Goal: Find specific fact

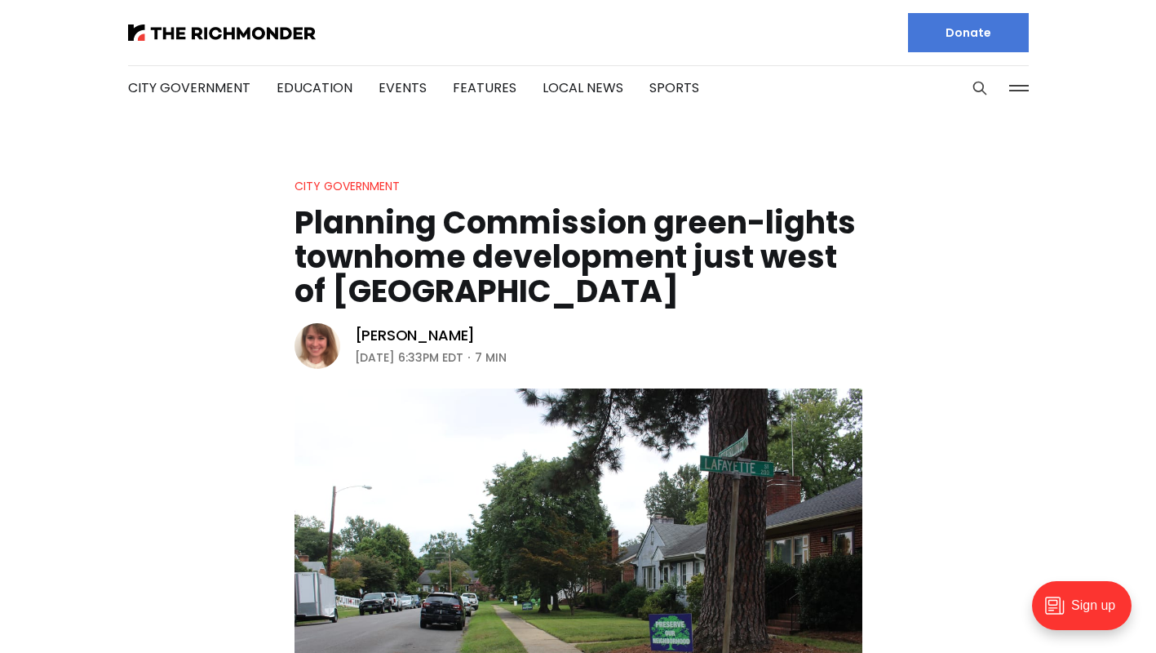
click at [307, 337] on img at bounding box center [317, 346] width 46 height 46
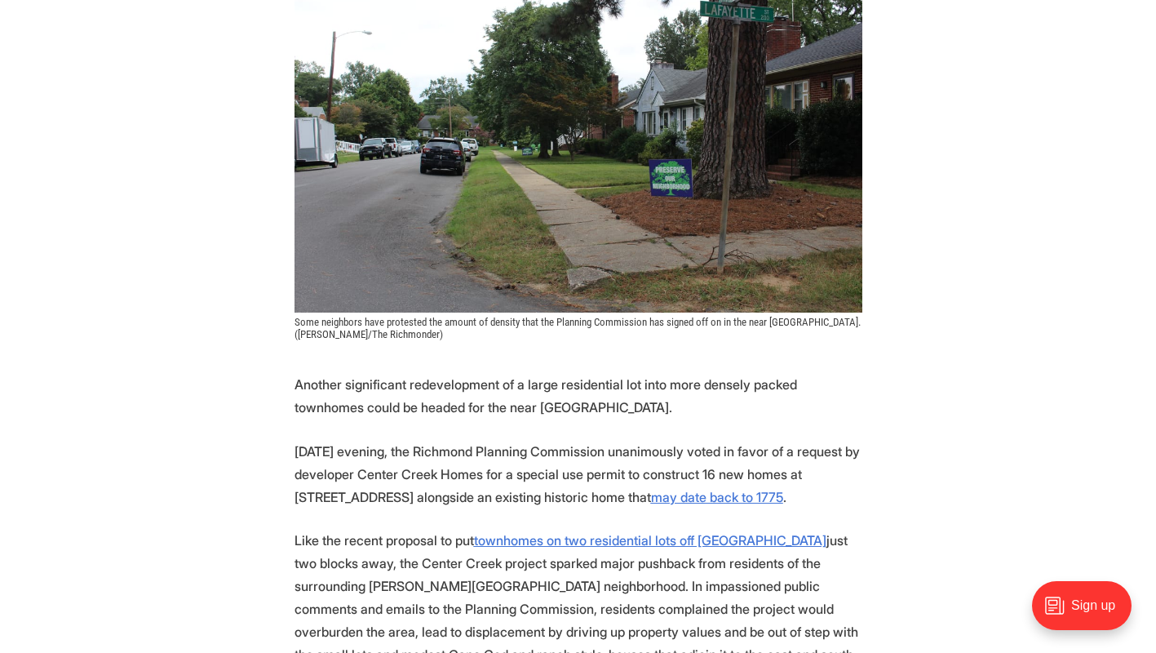
scroll to position [489, 0]
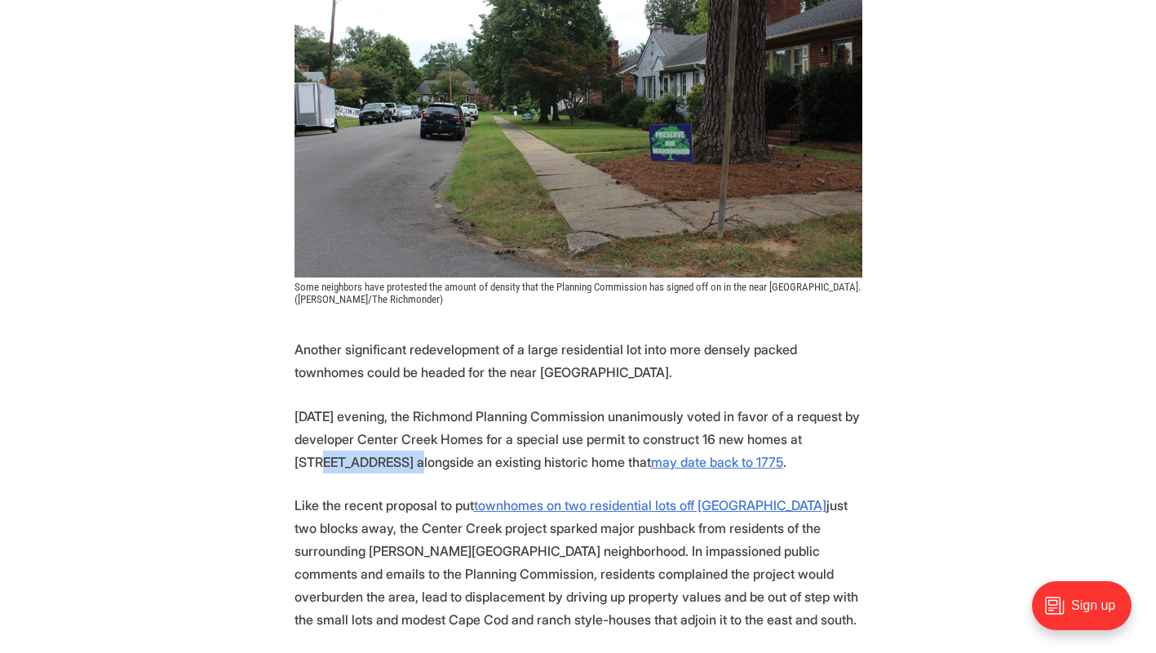
drag, startPoint x: 295, startPoint y: 460, endPoint x: 386, endPoint y: 459, distance: 90.5
click at [386, 459] on p "[DATE] evening, the Richmond Planning Commission unanimously voted in favor of …" at bounding box center [578, 439] width 568 height 69
copy p "[STREET_ADDRESS]"
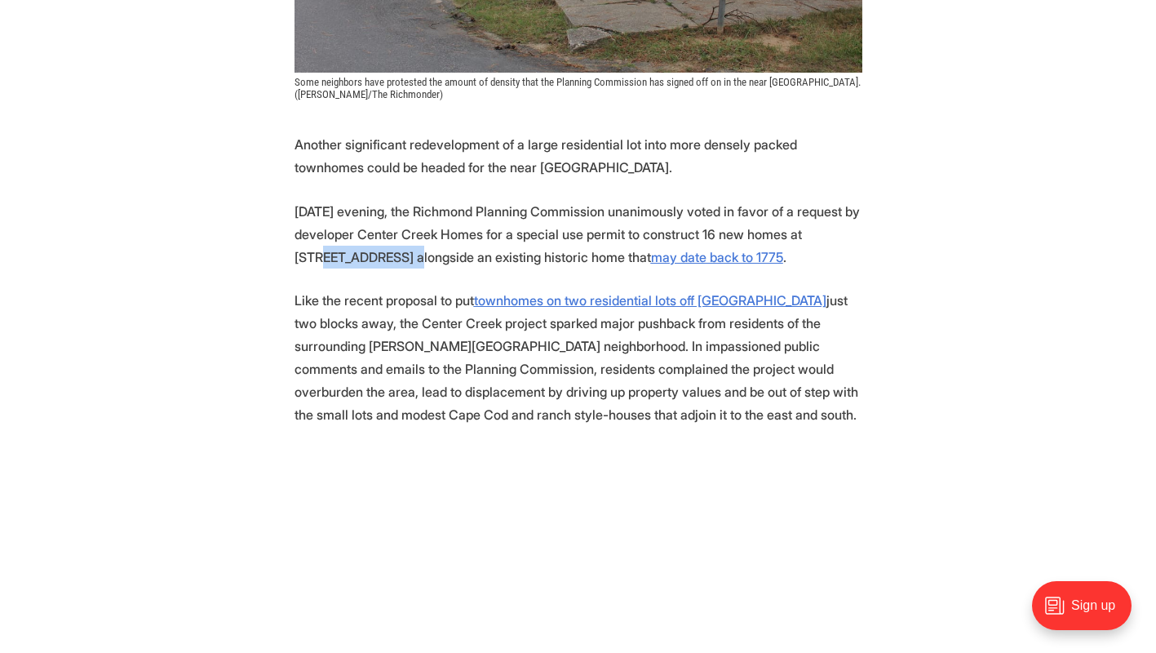
scroll to position [816, 0]
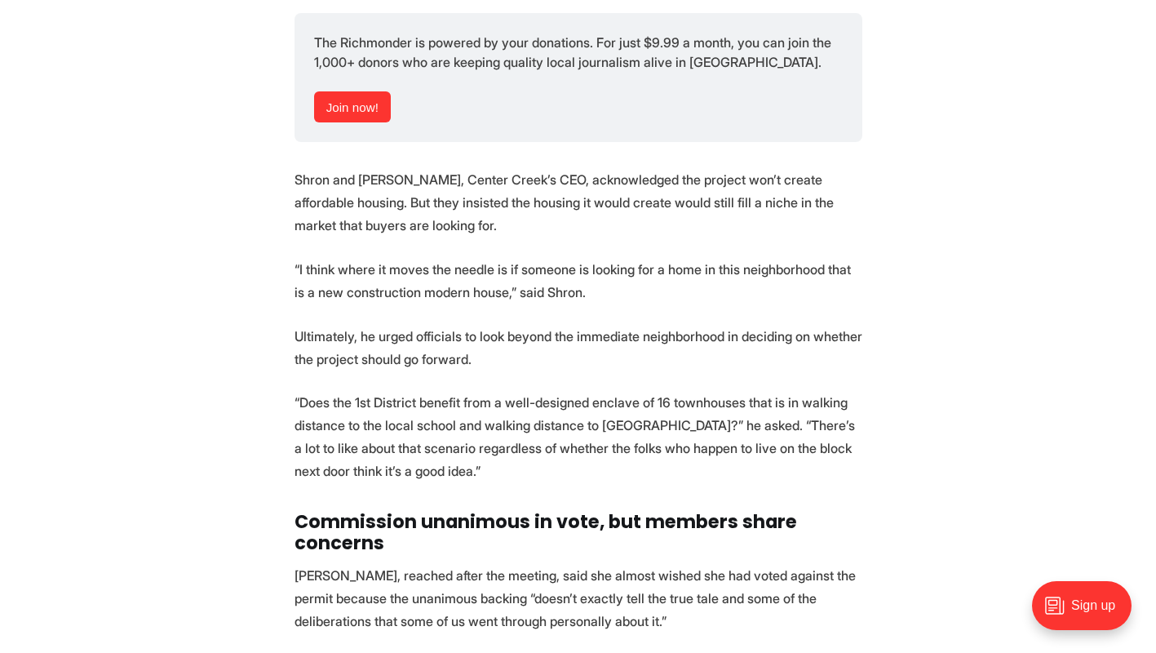
scroll to position [5138, 0]
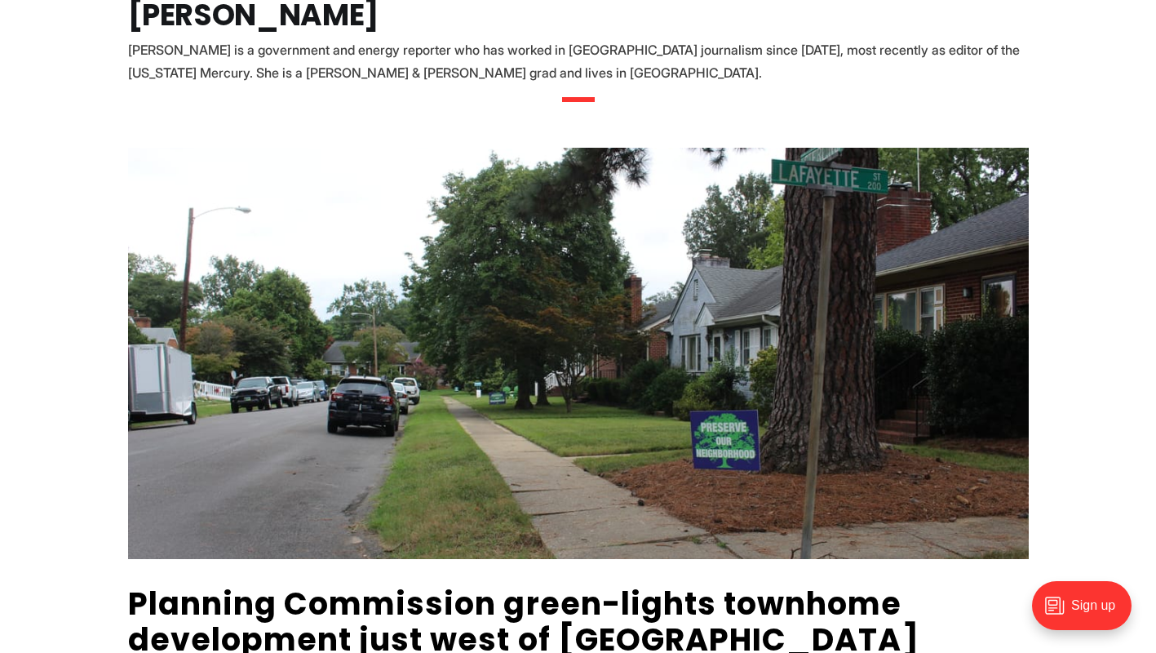
scroll to position [163, 0]
